Goal: Contribute content

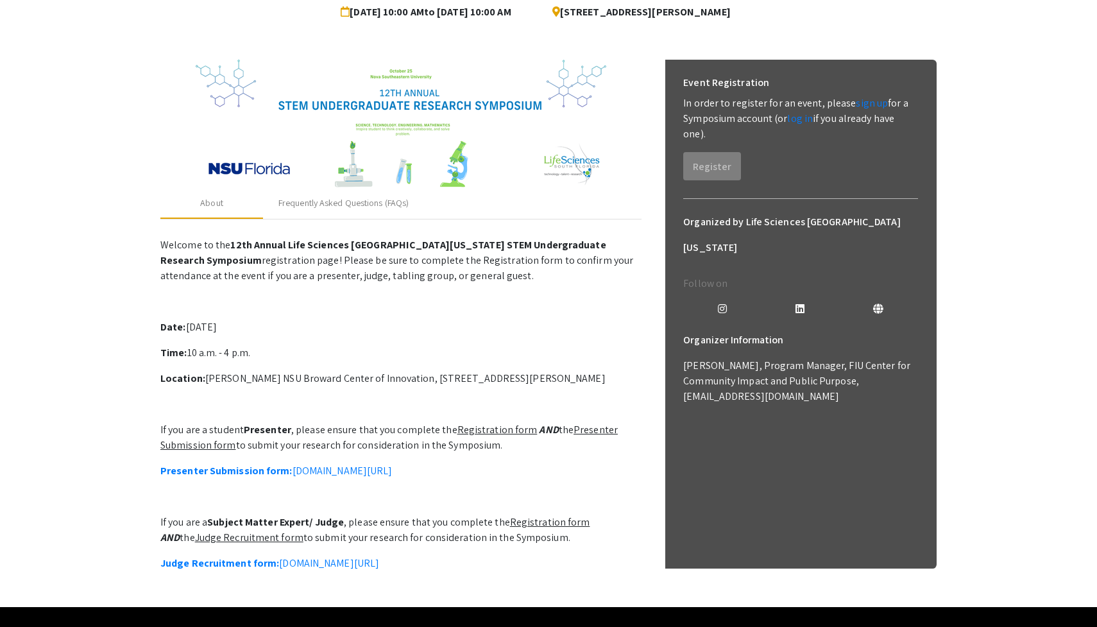
scroll to position [138, 0]
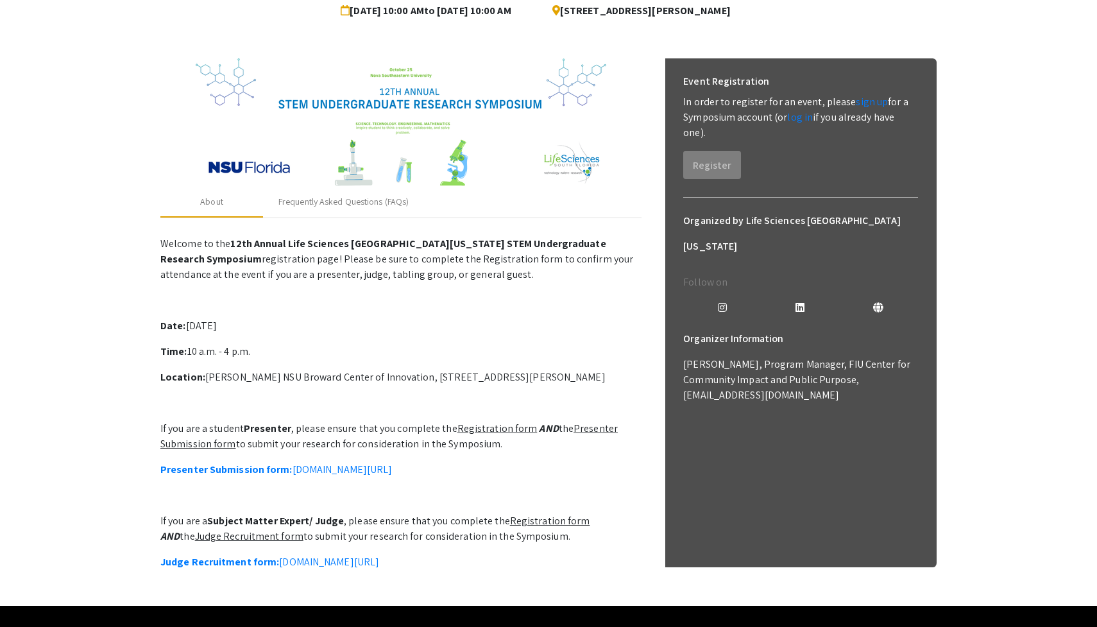
click at [480, 412] on p "Welcome to the 12th Annual Life Sciences South Florida STEM Undergraduate Resea…" at bounding box center [400, 413] width 481 height 364
click at [480, 428] on u "Registration form" at bounding box center [497, 427] width 80 height 13
click at [392, 472] on link "Presenter Submission form: symposium.foragerone.com/lssfsymposium2025/submission" at bounding box center [276, 469] width 232 height 13
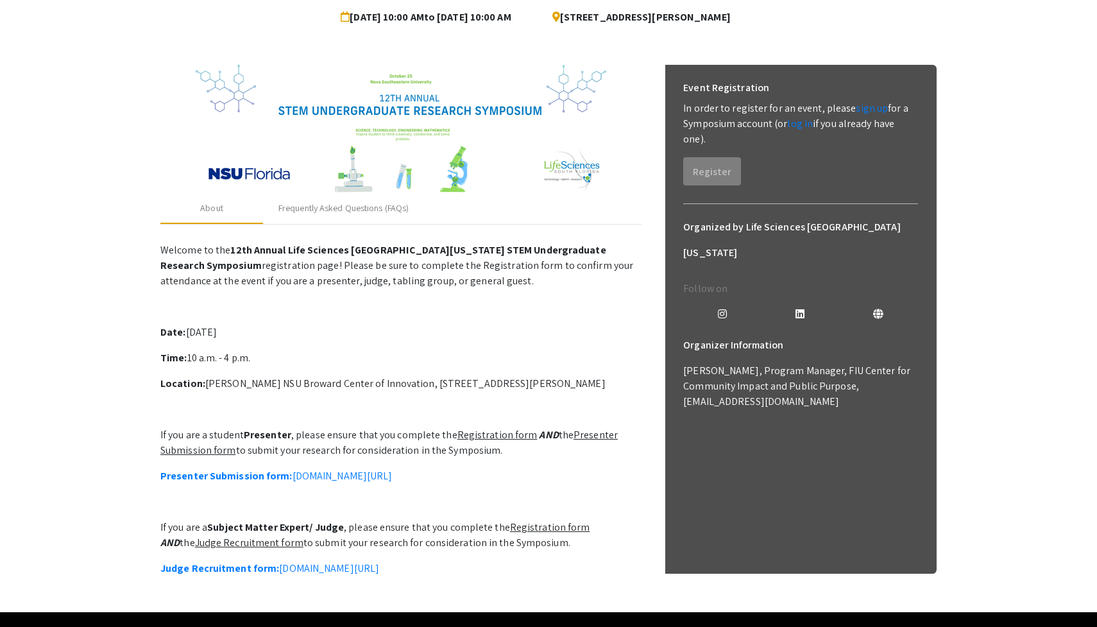
scroll to position [132, 0]
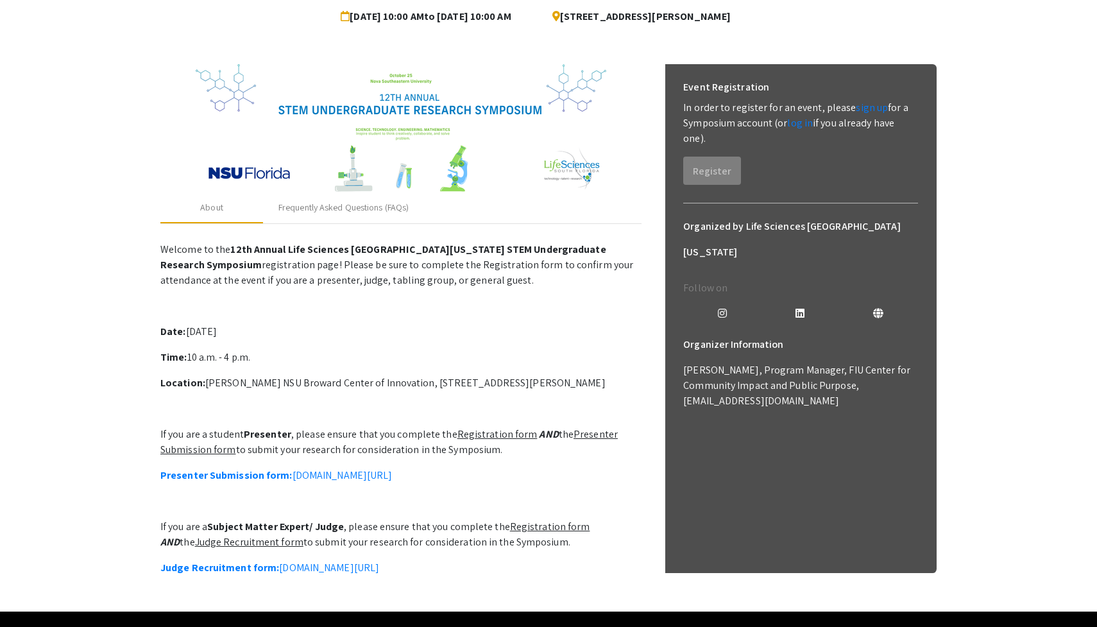
click at [318, 459] on p "Welcome to the 12th Annual Life Sciences South Florida STEM Undergraduate Resea…" at bounding box center [400, 419] width 481 height 364
click at [324, 454] on p "If you are a student Presenter , please ensure that you complete the Registrati…" at bounding box center [400, 442] width 481 height 31
click at [394, 441] on p "If you are a student Presenter , please ensure that you complete the Registrati…" at bounding box center [400, 442] width 481 height 31
